Goal: Task Accomplishment & Management: Manage account settings

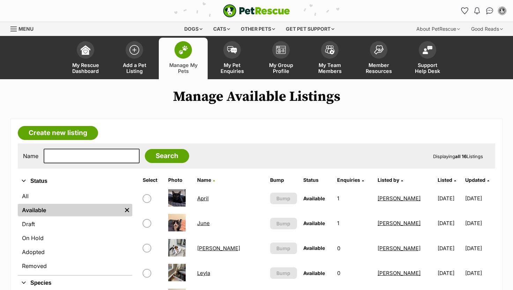
scroll to position [23, 0]
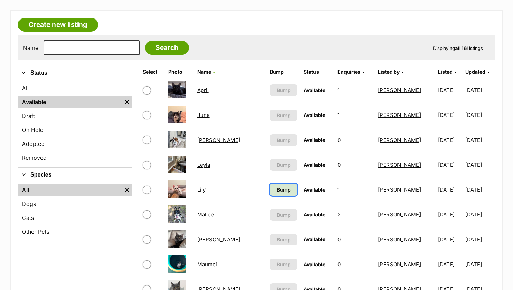
click at [277, 187] on span "Bump" at bounding box center [284, 189] width 14 height 7
